Goal: Task Accomplishment & Management: Use online tool/utility

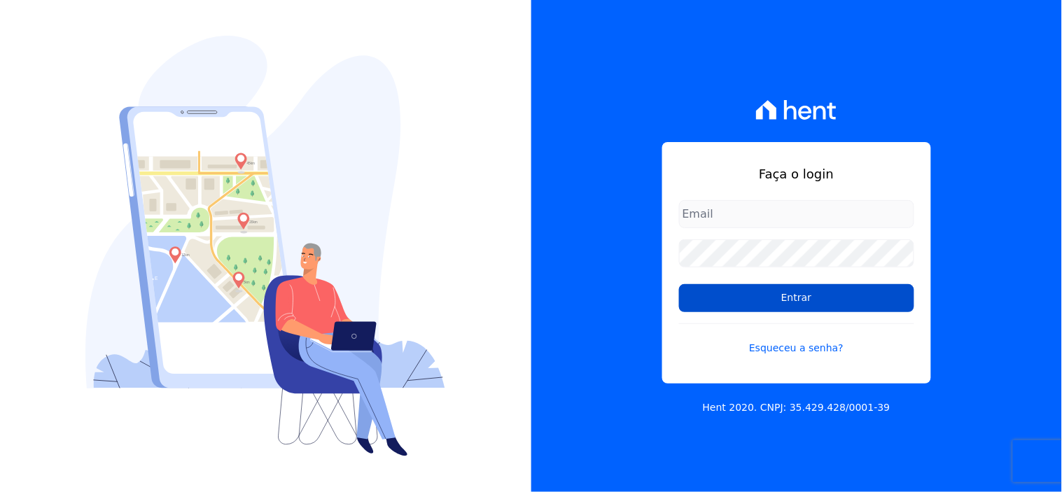
type input "[EMAIL_ADDRESS][DOMAIN_NAME]"
click at [771, 304] on input "Entrar" at bounding box center [796, 298] width 235 height 28
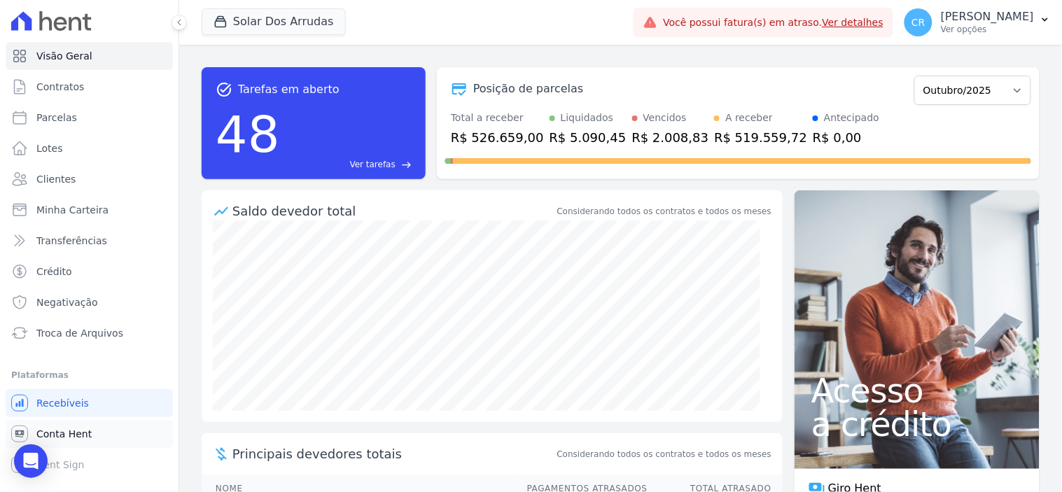
click at [66, 428] on span "Conta Hent" at bounding box center [63, 434] width 55 height 14
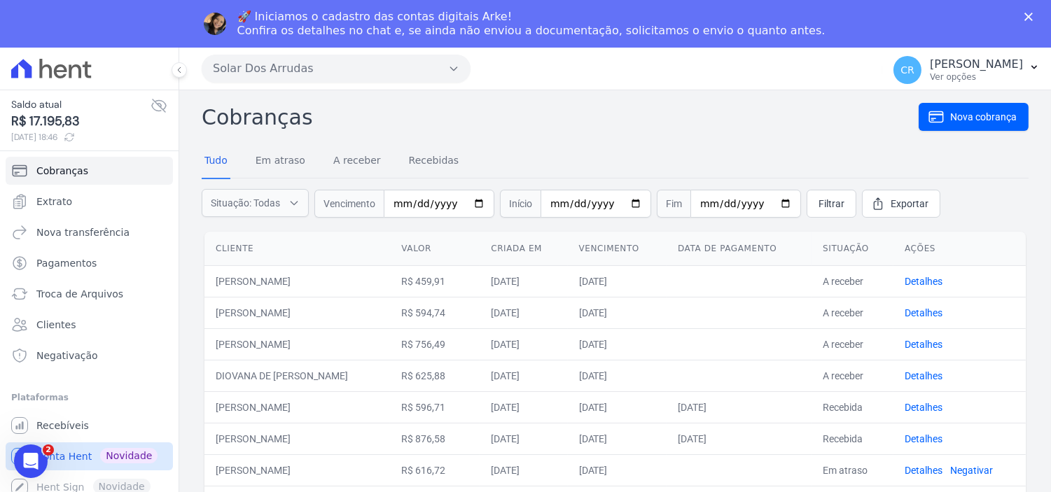
click at [94, 454] on link "Conta Hent Novidade" at bounding box center [89, 456] width 167 height 28
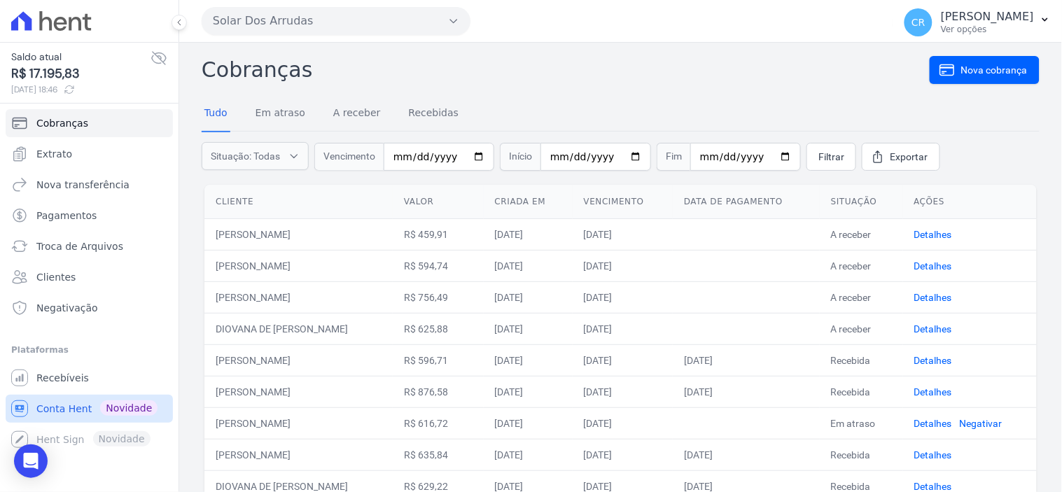
click at [64, 414] on span "Conta Hent" at bounding box center [63, 409] width 55 height 14
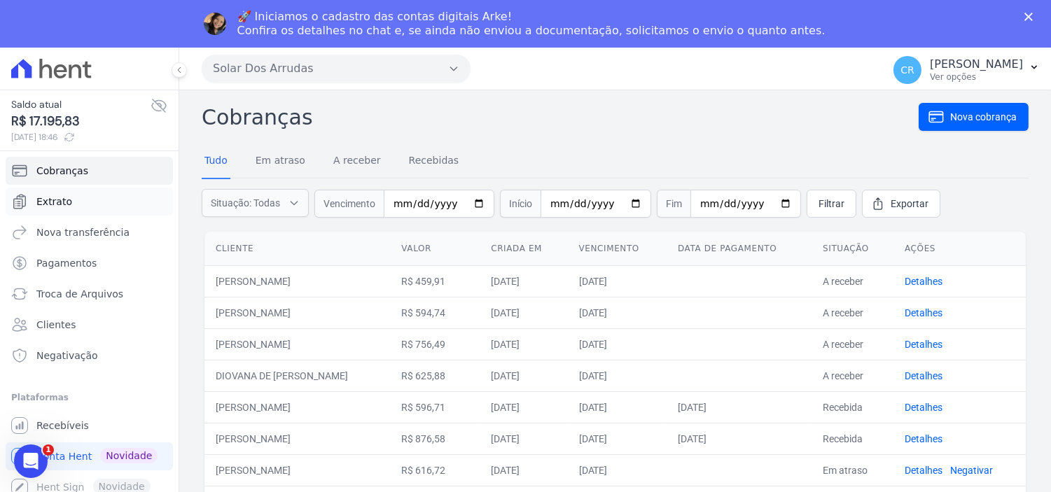
click at [69, 195] on link "Extrato" at bounding box center [89, 202] width 167 height 28
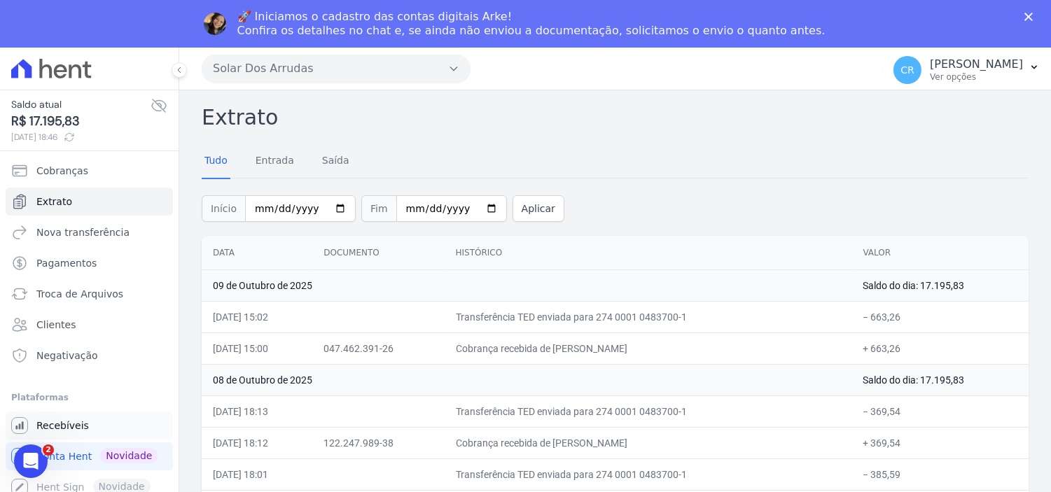
click at [67, 422] on span "Recebíveis" at bounding box center [62, 426] width 52 height 14
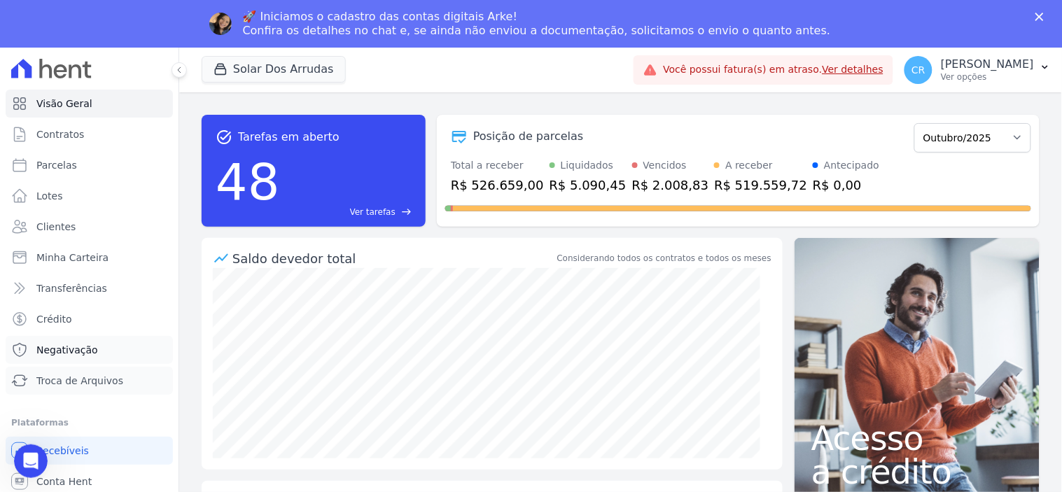
click at [73, 332] on ul "Visão Geral Contratos [GEOGRAPHIC_DATA] Lotes Clientes Minha Carteira Transferê…" at bounding box center [89, 242] width 167 height 305
click at [111, 392] on link "Troca de Arquivos" at bounding box center [89, 381] width 167 height 28
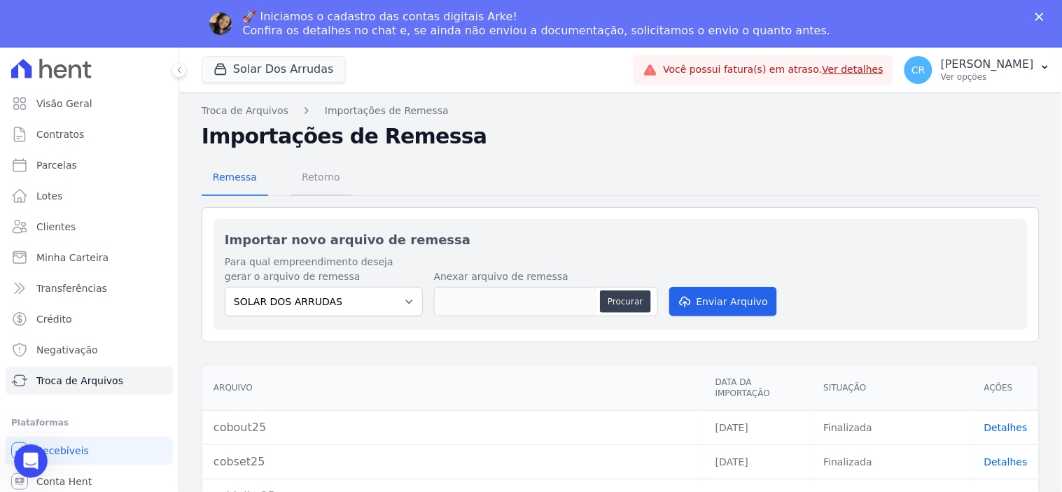
click at [315, 188] on span "Retorno" at bounding box center [320, 177] width 55 height 28
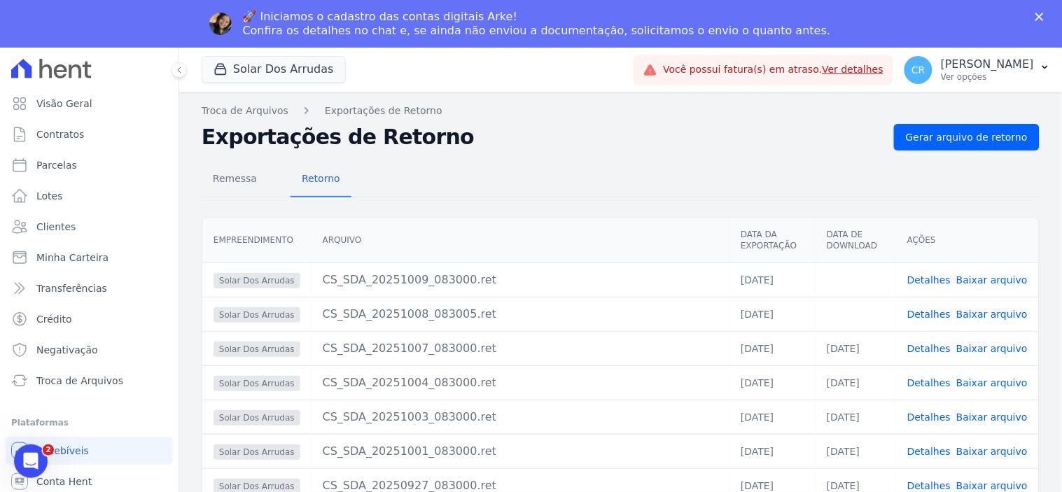
click at [1008, 317] on link "Baixar arquivo" at bounding box center [991, 314] width 71 height 11
click at [992, 277] on link "Baixar arquivo" at bounding box center [991, 279] width 71 height 11
